Goal: Task Accomplishment & Management: Complete application form

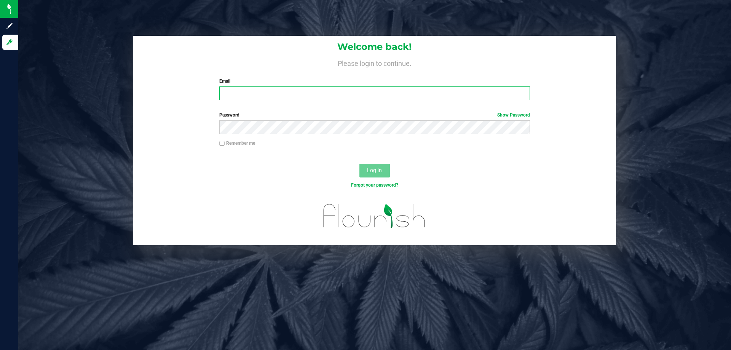
click at [258, 100] on input "Email" at bounding box center [374, 93] width 310 height 14
type input "smaileoi@liveparallel.com"
click at [360, 164] on button "Log In" at bounding box center [375, 171] width 30 height 14
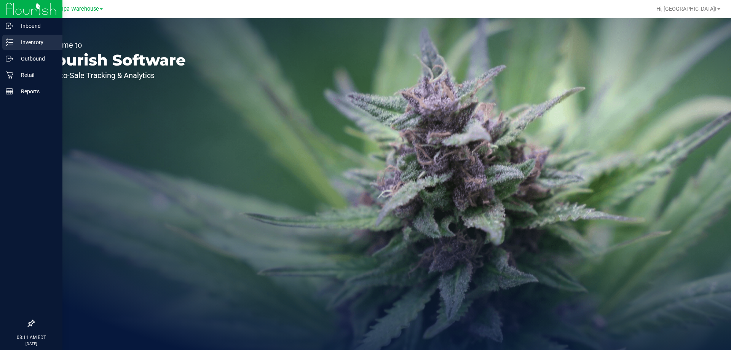
click at [14, 42] on p "Inventory" at bounding box center [36, 42] width 46 height 9
click at [26, 57] on p "Outbound" at bounding box center [36, 58] width 46 height 9
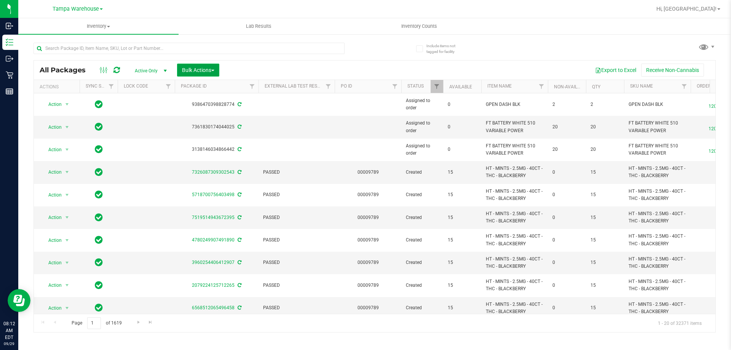
click at [208, 69] on span "Bulk Actions" at bounding box center [198, 70] width 32 height 6
click at [212, 92] on div "Add to outbound order" at bounding box center [213, 88] width 62 height 12
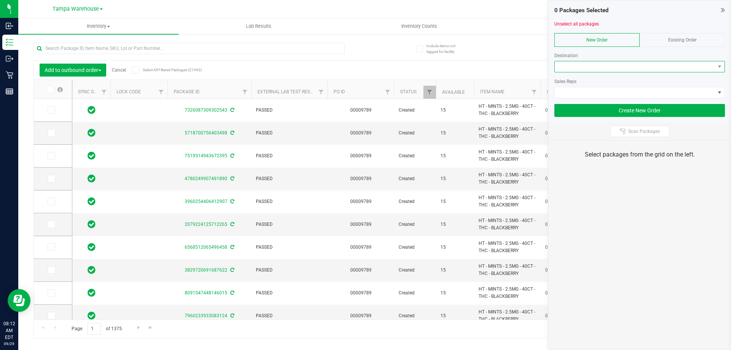
click at [613, 63] on span at bounding box center [635, 66] width 160 height 11
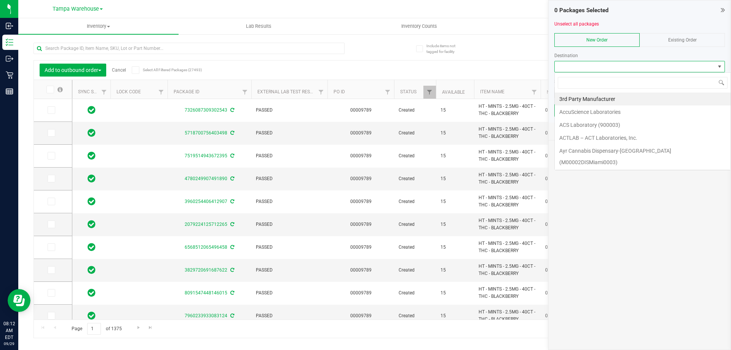
scroll to position [11, 171]
type input "jax"
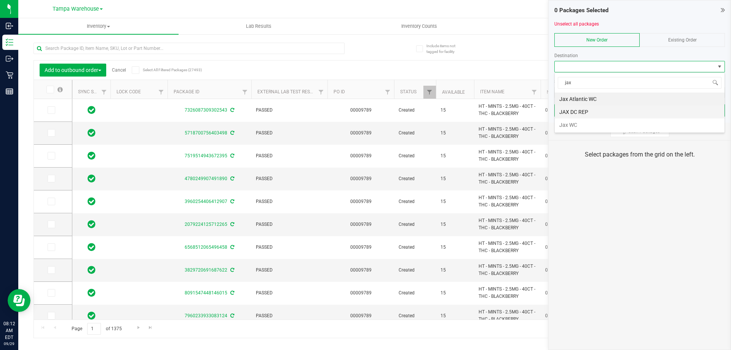
click at [609, 112] on li "JAX DC REP" at bounding box center [640, 112] width 170 height 13
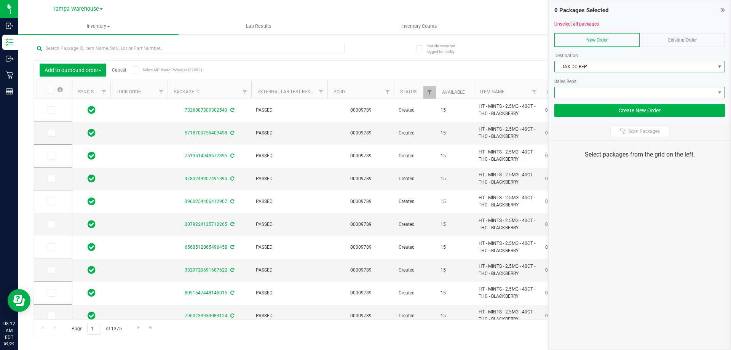
click at [609, 93] on span at bounding box center [635, 92] width 160 height 11
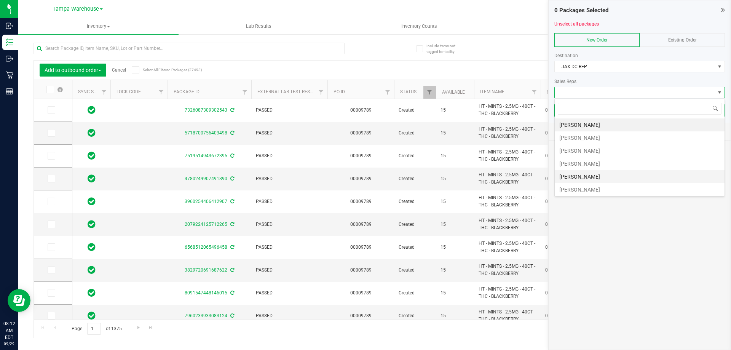
scroll to position [38, 0]
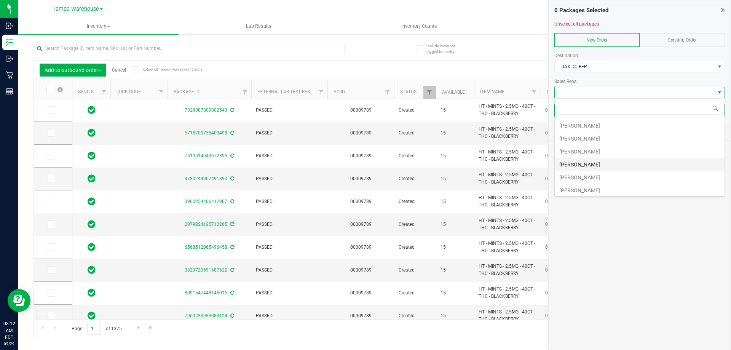
click at [593, 162] on li "Sydney Maileoi" at bounding box center [640, 164] width 170 height 13
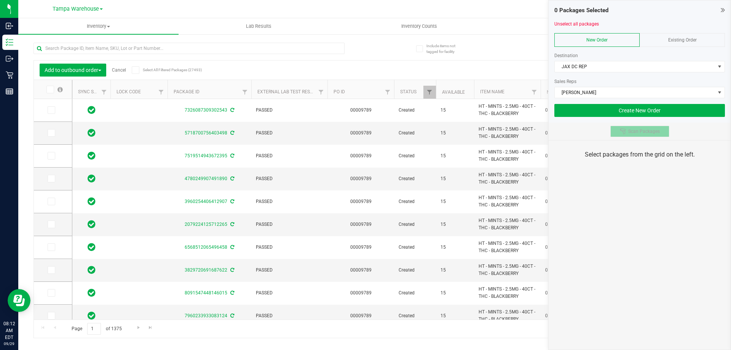
click at [621, 132] on icon at bounding box center [623, 131] width 6 height 6
click at [630, 186] on div "0 Packages Selected Unselect all packages New Order Existing Order Destination …" at bounding box center [640, 175] width 183 height 350
click at [608, 181] on div "0 Packages Selected Unselect all packages New Order Existing Order Destination …" at bounding box center [640, 175] width 183 height 350
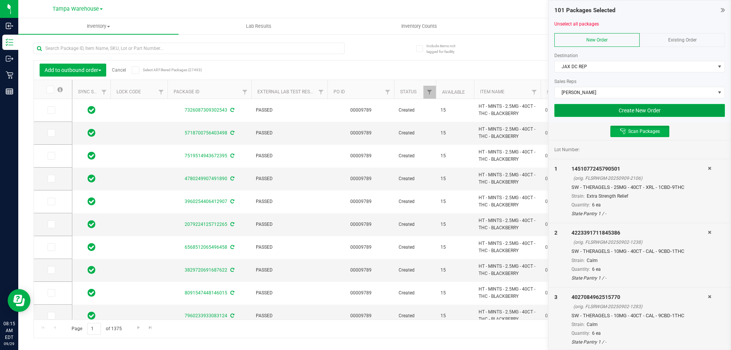
click at [562, 113] on button "Create New Order" at bounding box center [640, 110] width 171 height 13
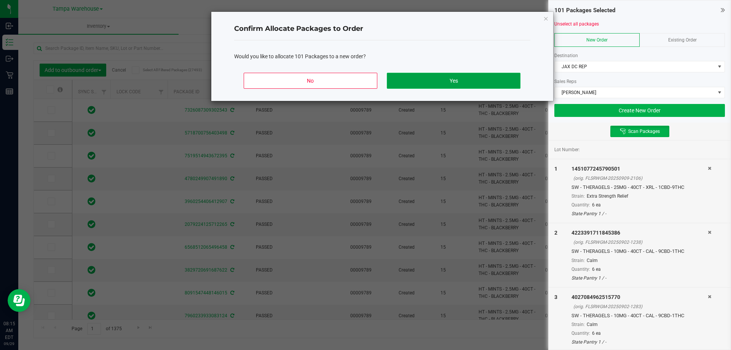
click at [470, 83] on button "Yes" at bounding box center [453, 81] width 133 height 16
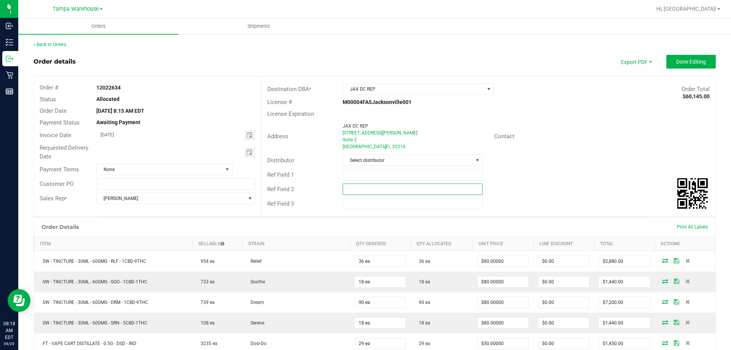
click at [386, 190] on input "text" at bounding box center [413, 189] width 140 height 11
paste input "cannabis"
type input "cannabis"
click at [376, 178] on input "text" at bounding box center [413, 174] width 140 height 11
type input "JAX DC PG1"
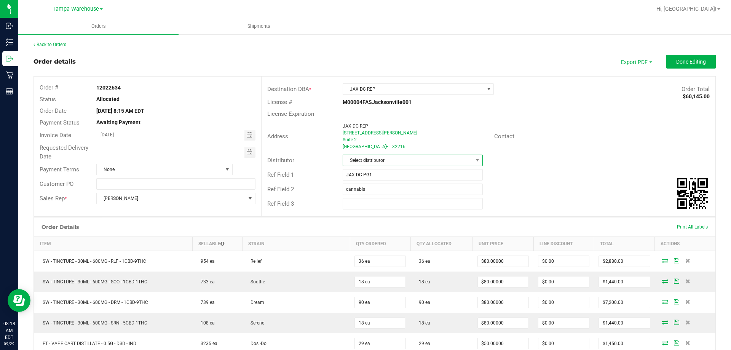
click at [378, 159] on span "Select distributor" at bounding box center [408, 160] width 130 height 11
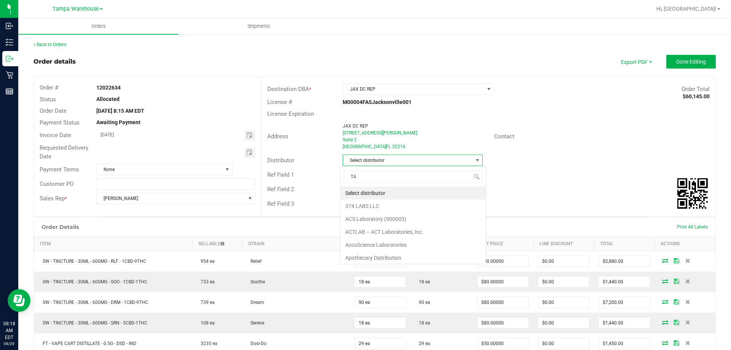
scroll to position [11, 139]
type input "TAM"
click at [357, 204] on li "Tampa Warehouse" at bounding box center [410, 206] width 138 height 13
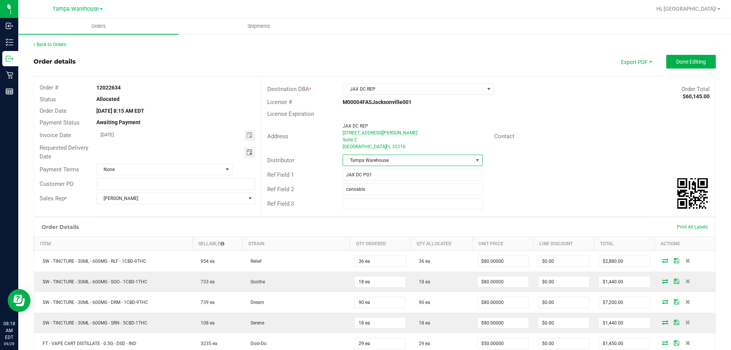
click at [250, 153] on span "Toggle calendar" at bounding box center [249, 152] width 6 height 6
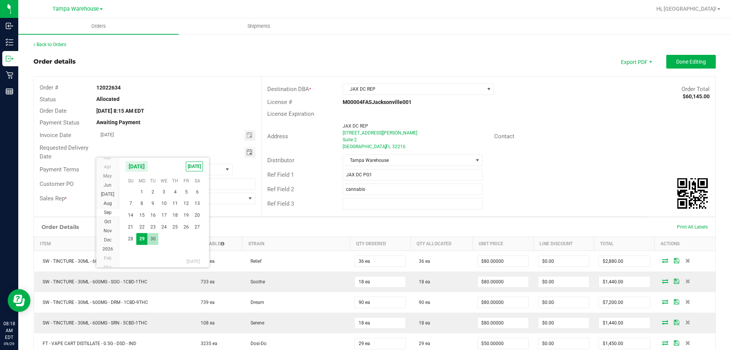
click at [154, 237] on span "30" at bounding box center [152, 239] width 11 height 12
type input "09/30/2025"
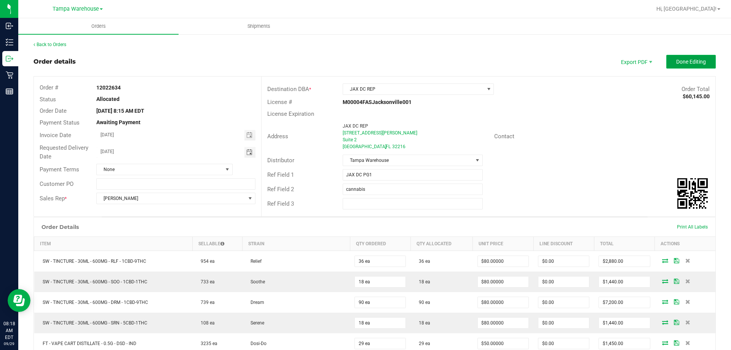
click at [677, 64] on span "Done Editing" at bounding box center [692, 62] width 30 height 6
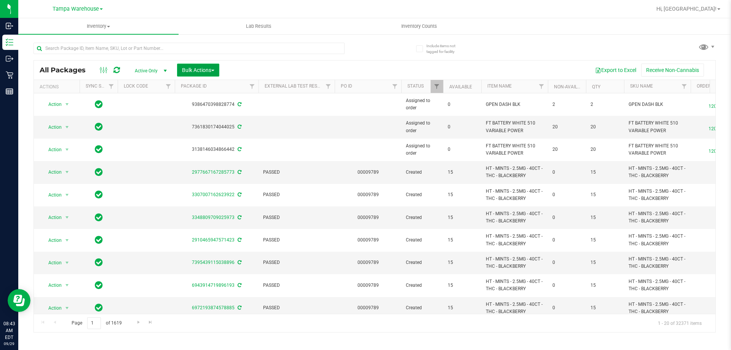
click at [207, 71] on span "Bulk Actions" at bounding box center [198, 70] width 32 height 6
click at [210, 91] on div "Add to outbound order" at bounding box center [213, 88] width 62 height 12
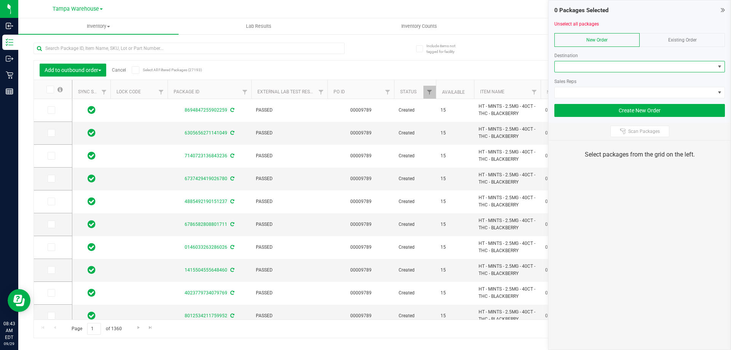
click at [672, 67] on span at bounding box center [635, 66] width 160 height 11
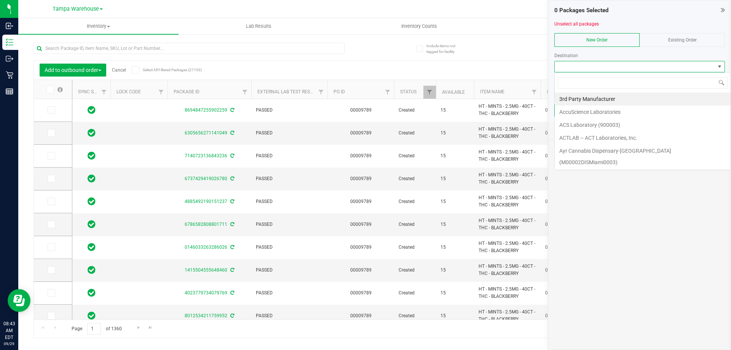
scroll to position [11, 171]
type input "JAX"
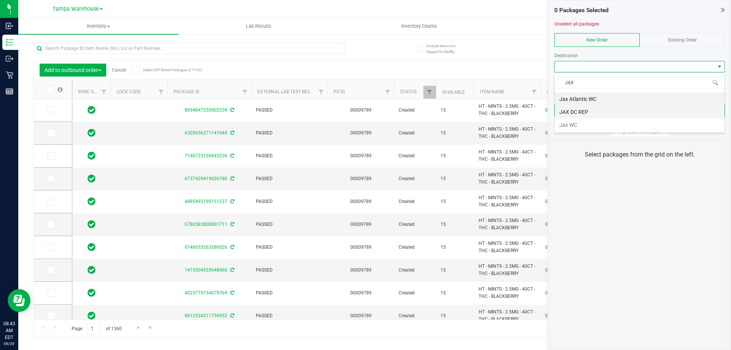
click at [593, 112] on li "JAX DC REP" at bounding box center [640, 112] width 170 height 13
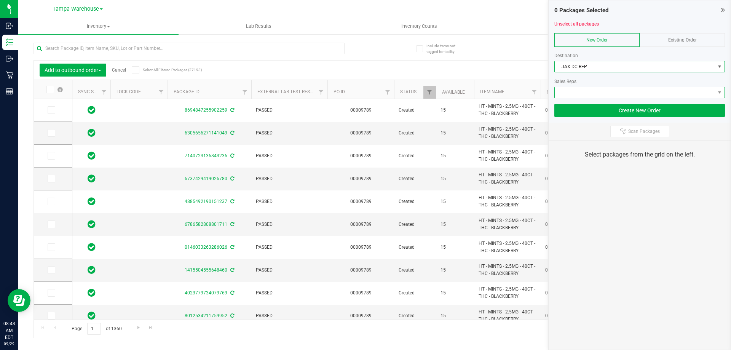
click at [600, 96] on span at bounding box center [635, 92] width 160 height 11
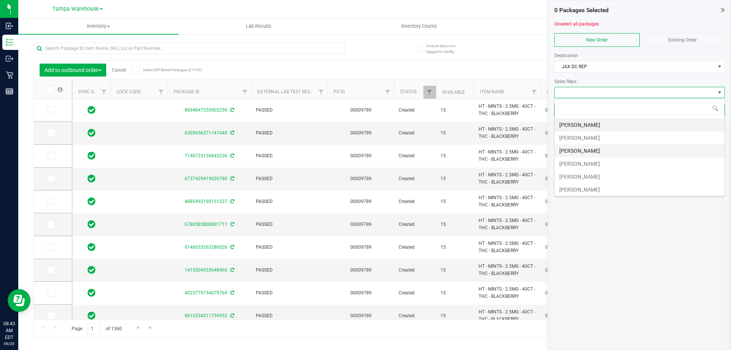
scroll to position [38, 0]
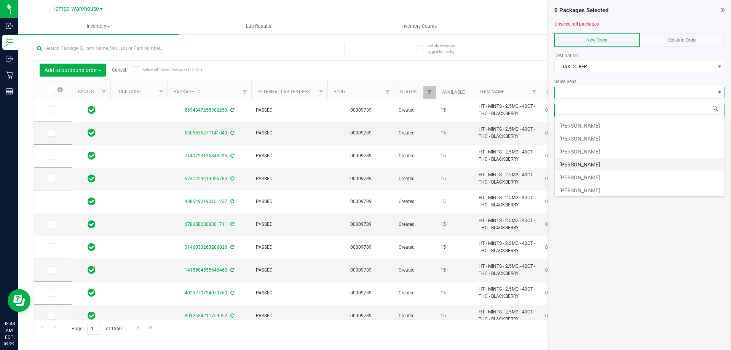
click at [586, 166] on li "Sydney Maileoi" at bounding box center [640, 164] width 170 height 13
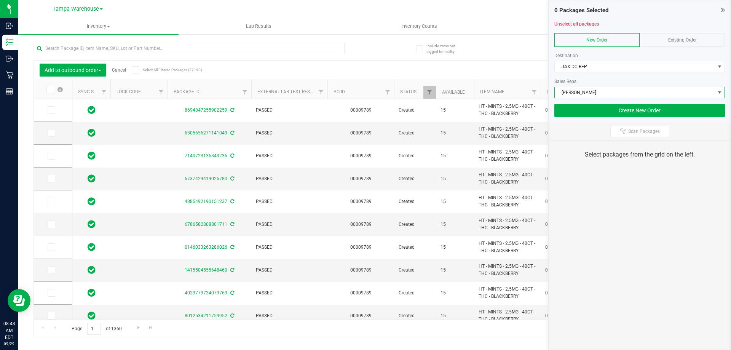
drag, startPoint x: 614, startPoint y: 133, endPoint x: 639, endPoint y: 206, distance: 76.5
click at [614, 133] on button "Scan Packages" at bounding box center [640, 131] width 59 height 11
click at [641, 226] on div "0 Packages Selected Unselect all packages New Order Existing Order Destination …" at bounding box center [640, 175] width 183 height 350
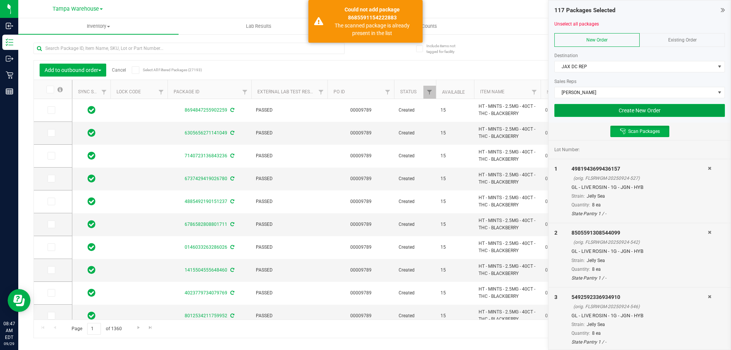
click at [619, 113] on button "Create New Order" at bounding box center [640, 110] width 171 height 13
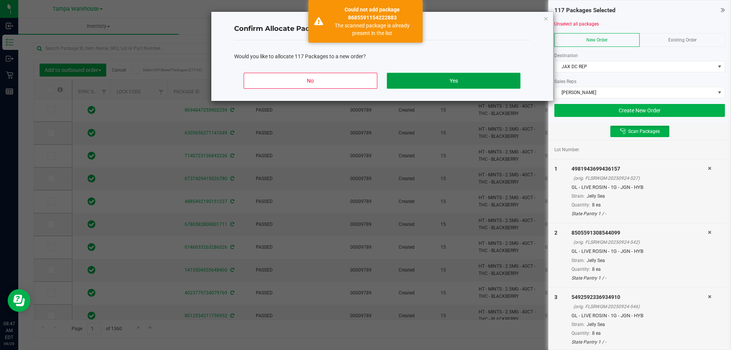
click at [488, 77] on button "Yes" at bounding box center [453, 81] width 133 height 16
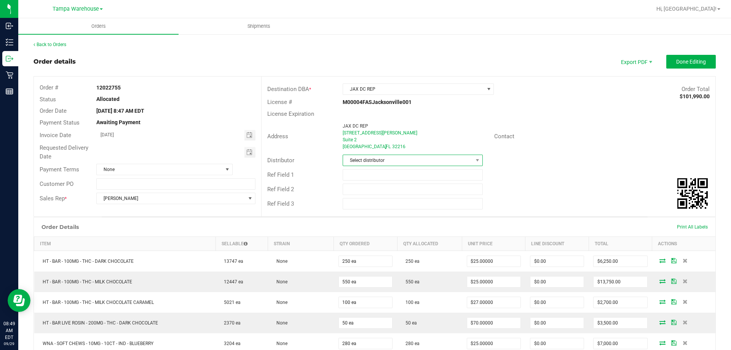
click at [397, 161] on span "Select distributor" at bounding box center [408, 160] width 130 height 11
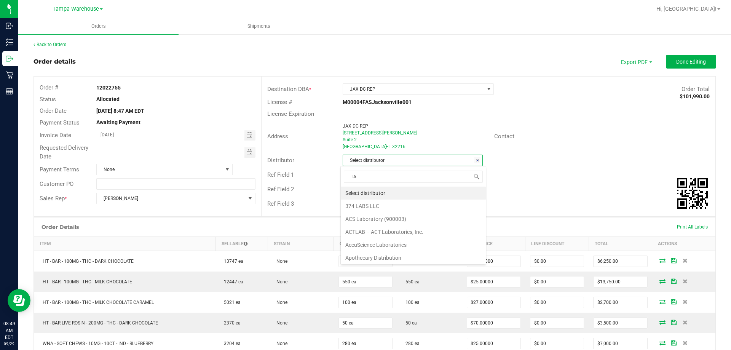
scroll to position [11, 139]
type input "TAM"
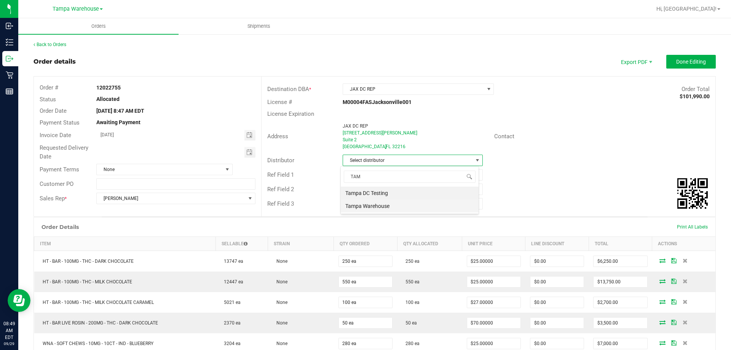
click at [367, 207] on li "Tampa Warehouse" at bounding box center [410, 206] width 138 height 13
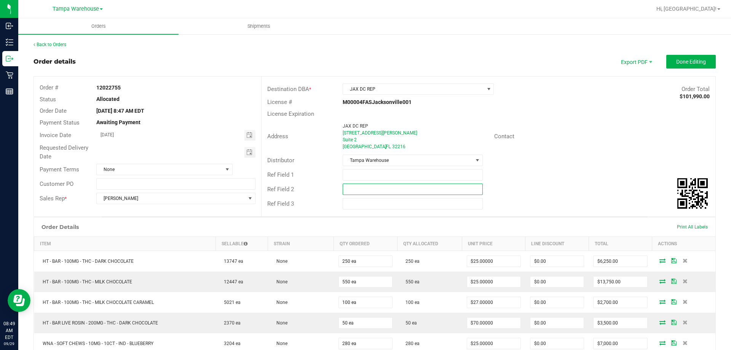
click at [365, 186] on input "text" at bounding box center [413, 189] width 140 height 11
paste input "cannabis"
type input "cannabis"
click at [368, 177] on input "text" at bounding box center [413, 174] width 140 height 11
click at [246, 155] on span "Toggle calendar" at bounding box center [250, 152] width 11 height 11
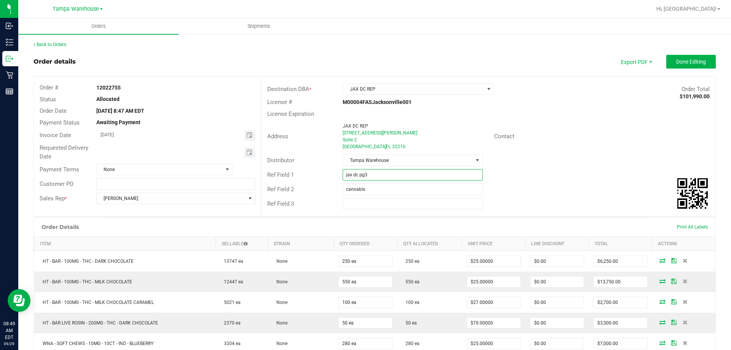
type input "jax dc pg3"
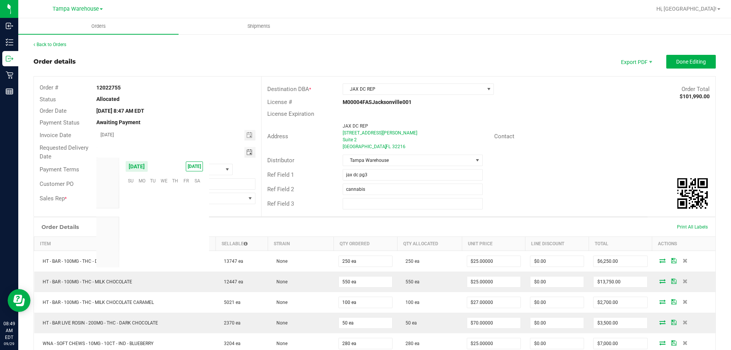
scroll to position [123540, 0]
click at [154, 237] on span "30" at bounding box center [152, 239] width 11 height 12
type input "09/30/2025"
click at [687, 59] on span "Done Editing" at bounding box center [692, 62] width 30 height 6
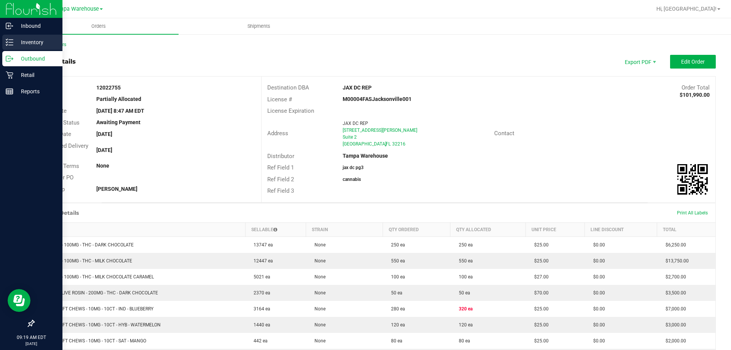
click at [17, 44] on p "Inventory" at bounding box center [36, 42] width 46 height 9
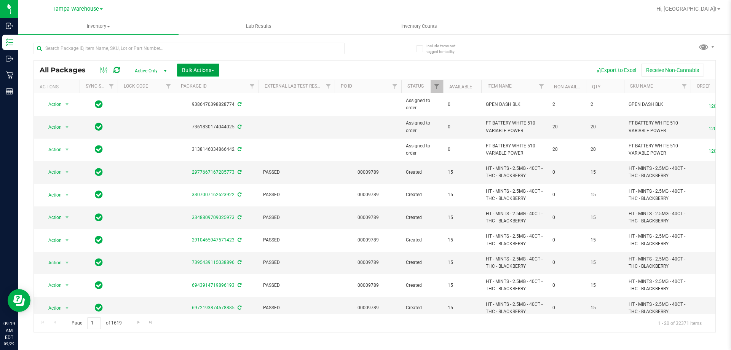
click at [204, 64] on button "Bulk Actions" at bounding box center [198, 70] width 42 height 13
click at [200, 90] on span "Add to outbound order" at bounding box center [208, 87] width 52 height 6
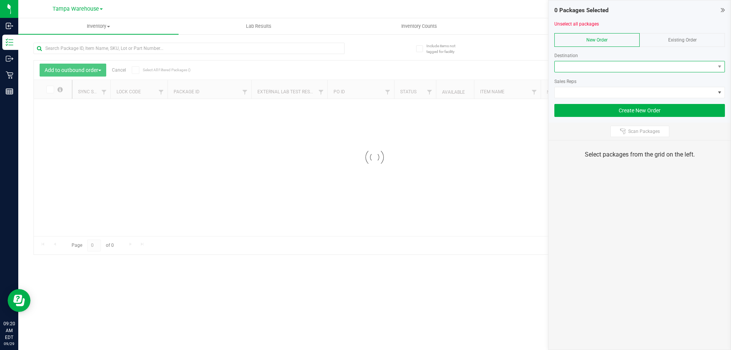
click at [568, 66] on span at bounding box center [635, 66] width 160 height 11
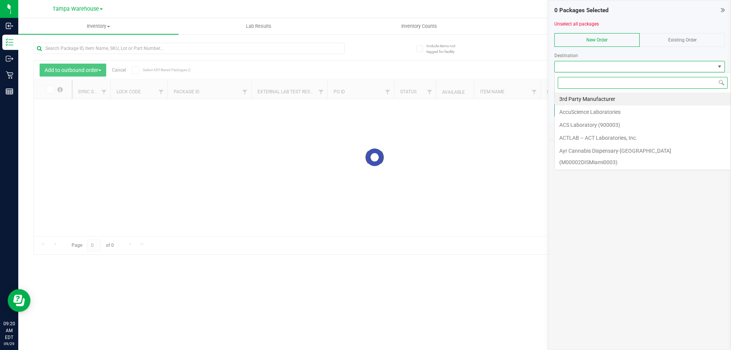
scroll to position [11, 171]
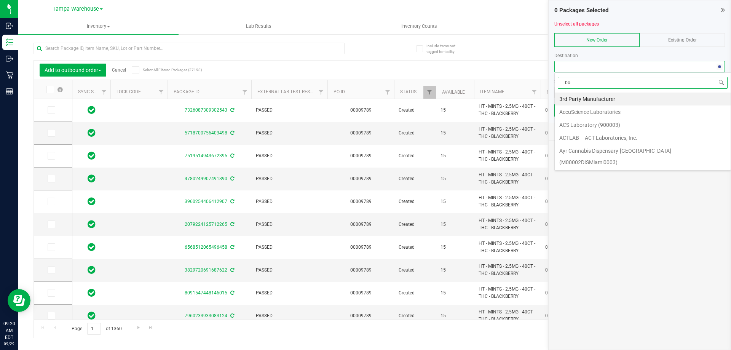
type input "bon"
click at [582, 98] on li "[PERSON_NAME][GEOGRAPHIC_DATA]" at bounding box center [643, 99] width 176 height 13
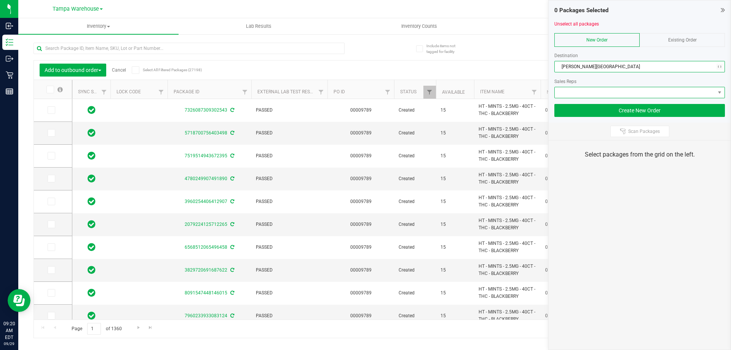
click at [585, 95] on span at bounding box center [635, 92] width 160 height 11
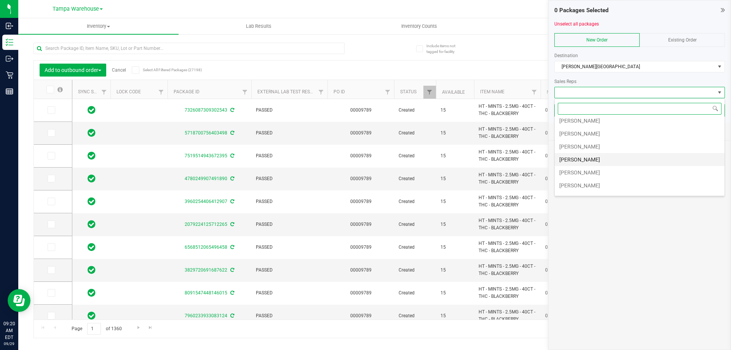
scroll to position [38, 0]
click at [585, 158] on li "Gino Magnotta" at bounding box center [640, 151] width 170 height 13
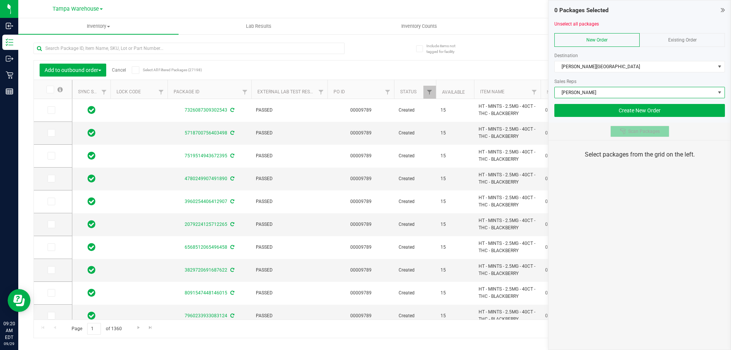
click at [629, 126] on button "Scan Packages" at bounding box center [640, 131] width 59 height 11
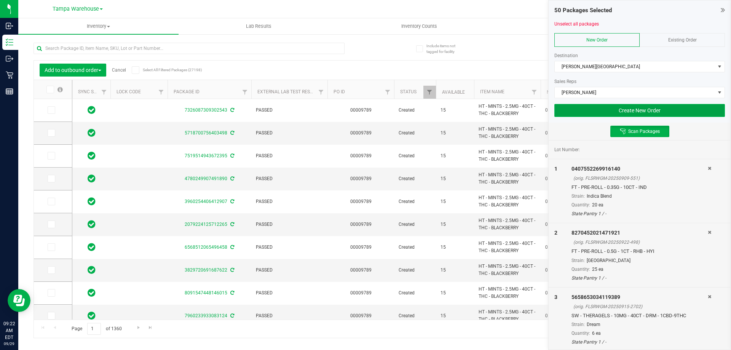
click at [629, 106] on button "Create New Order" at bounding box center [640, 110] width 171 height 13
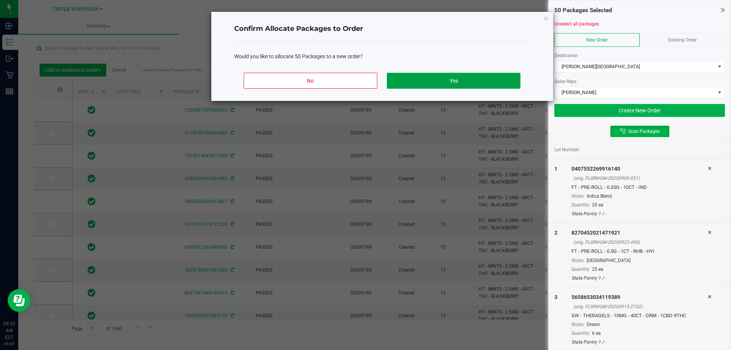
click at [493, 79] on button "Yes" at bounding box center [453, 81] width 133 height 16
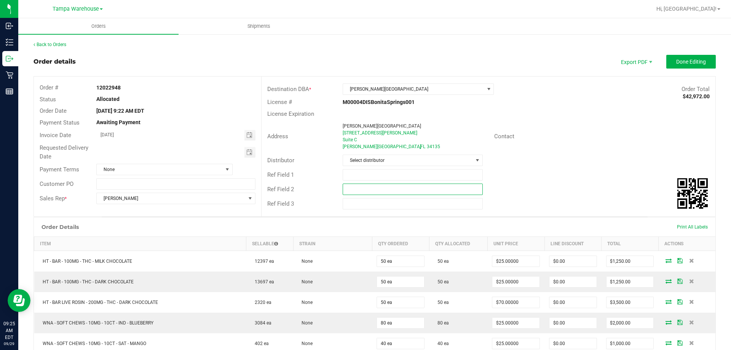
click at [404, 185] on input "text" at bounding box center [413, 189] width 140 height 11
paste input "cannabis"
type input "cannabis"
click at [385, 174] on input "text" at bounding box center [413, 174] width 140 height 11
type input "BSP WC"
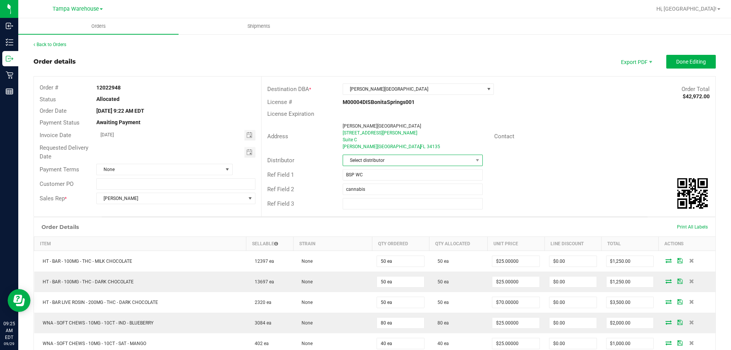
click at [392, 160] on span "Select distributor" at bounding box center [408, 160] width 130 height 11
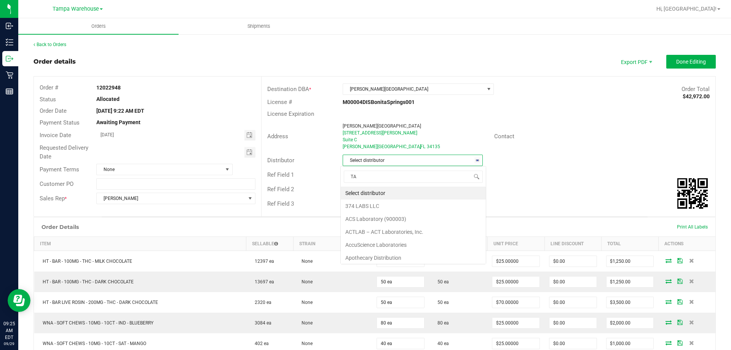
scroll to position [11, 139]
type input "TAM"
click at [361, 205] on li "Tampa Warehouse" at bounding box center [410, 206] width 138 height 13
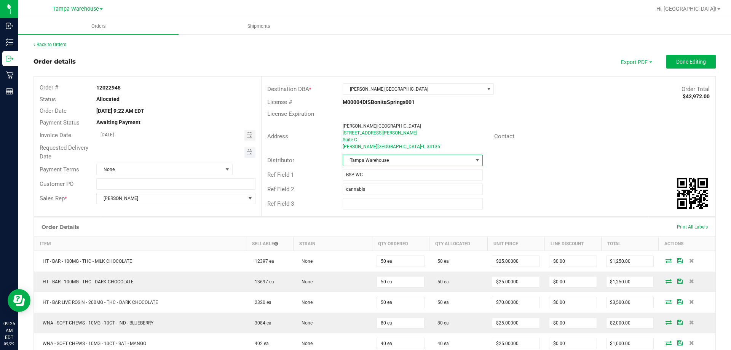
click at [249, 155] on span "Toggle calendar" at bounding box center [250, 152] width 11 height 11
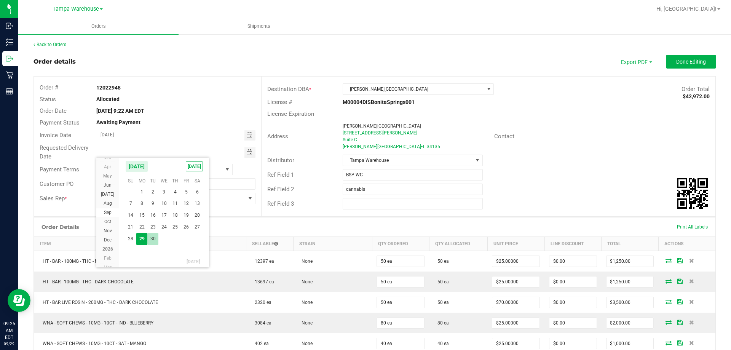
click at [154, 240] on span "30" at bounding box center [152, 239] width 11 height 12
type input "09/30/2025"
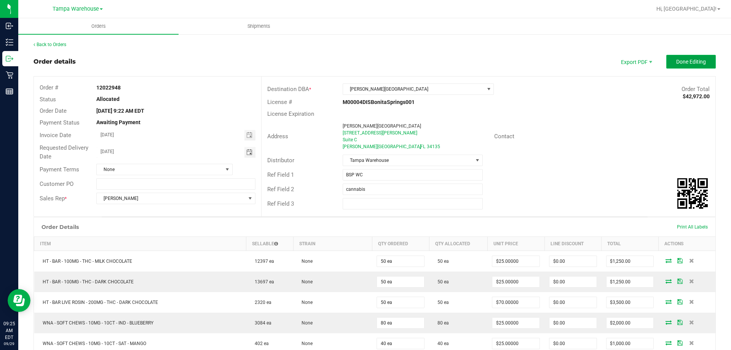
click at [685, 62] on span "Done Editing" at bounding box center [692, 62] width 30 height 6
